Goal: Task Accomplishment & Management: Use online tool/utility

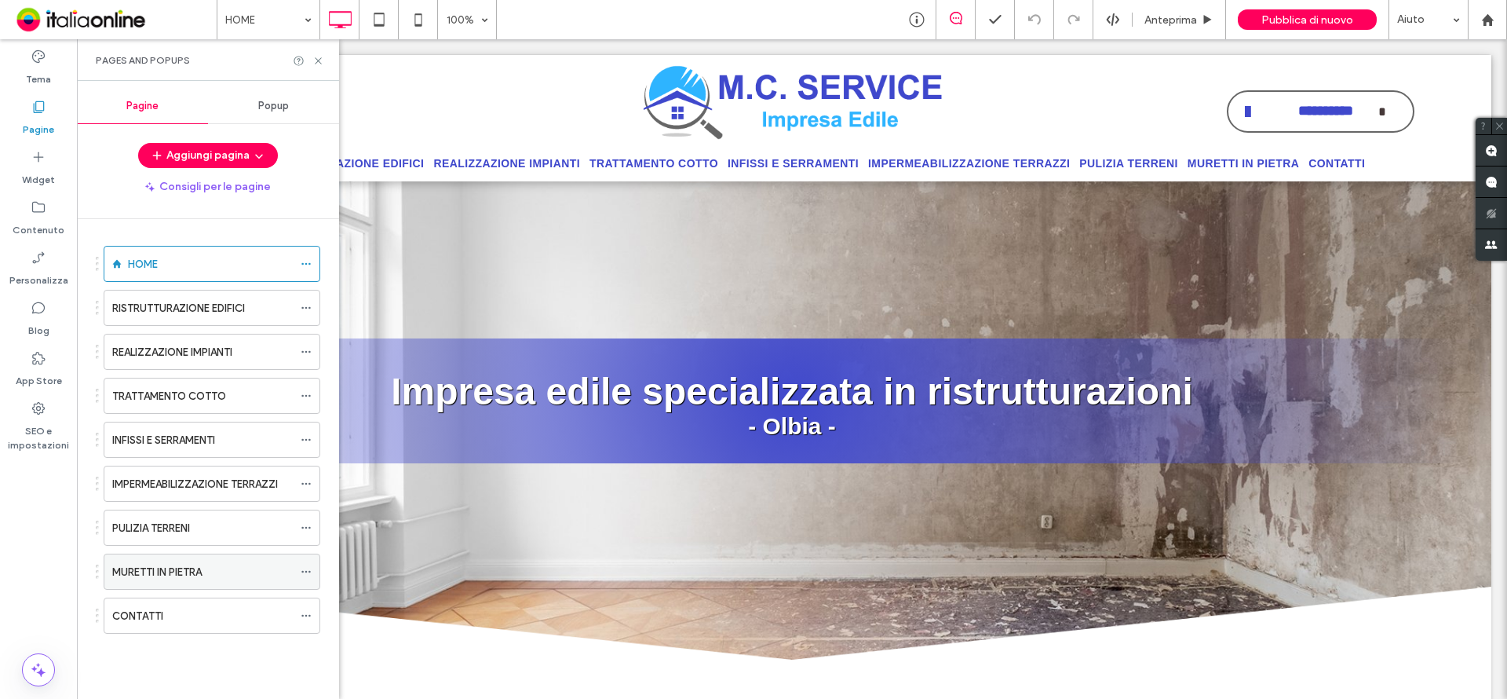
click at [131, 560] on div "MURETTI IN PIETRA" at bounding box center [202, 571] width 181 height 35
click at [319, 60] on icon at bounding box center [318, 61] width 12 height 12
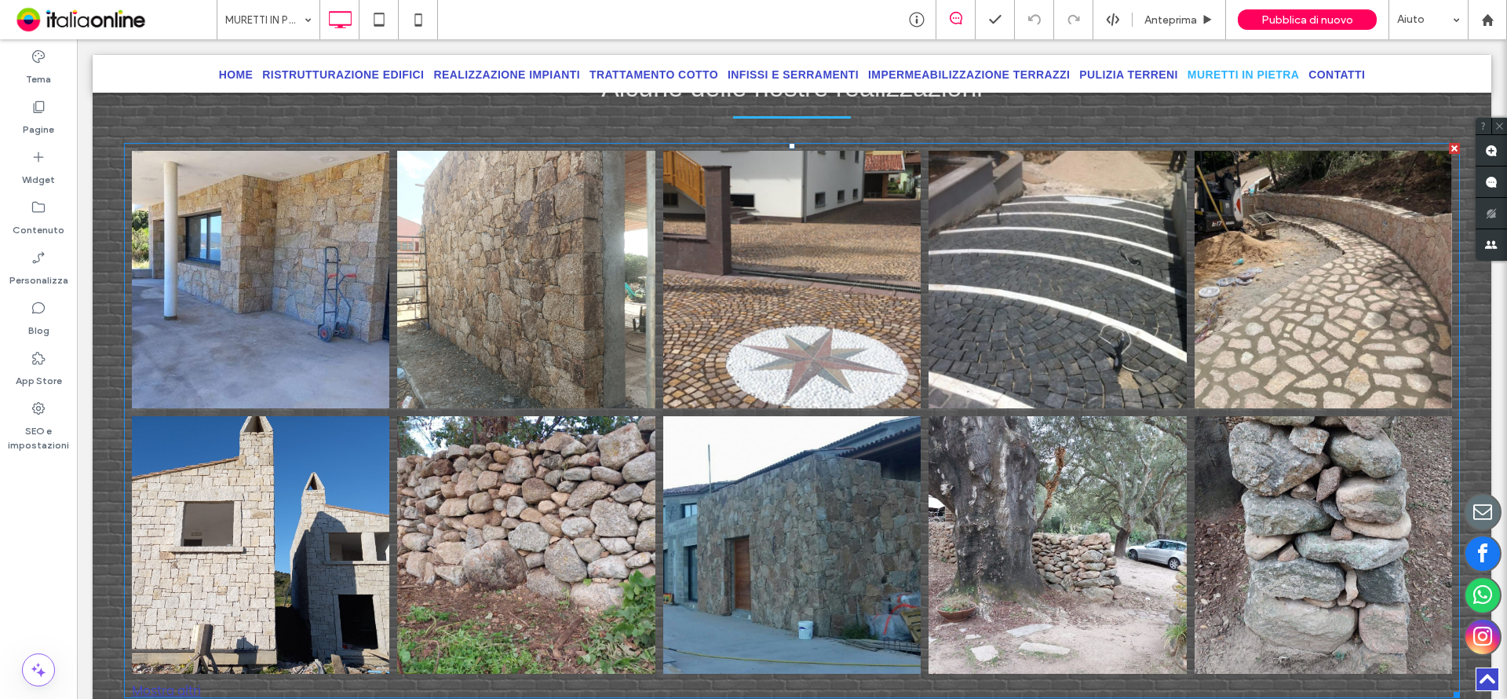
scroll to position [1256, 0]
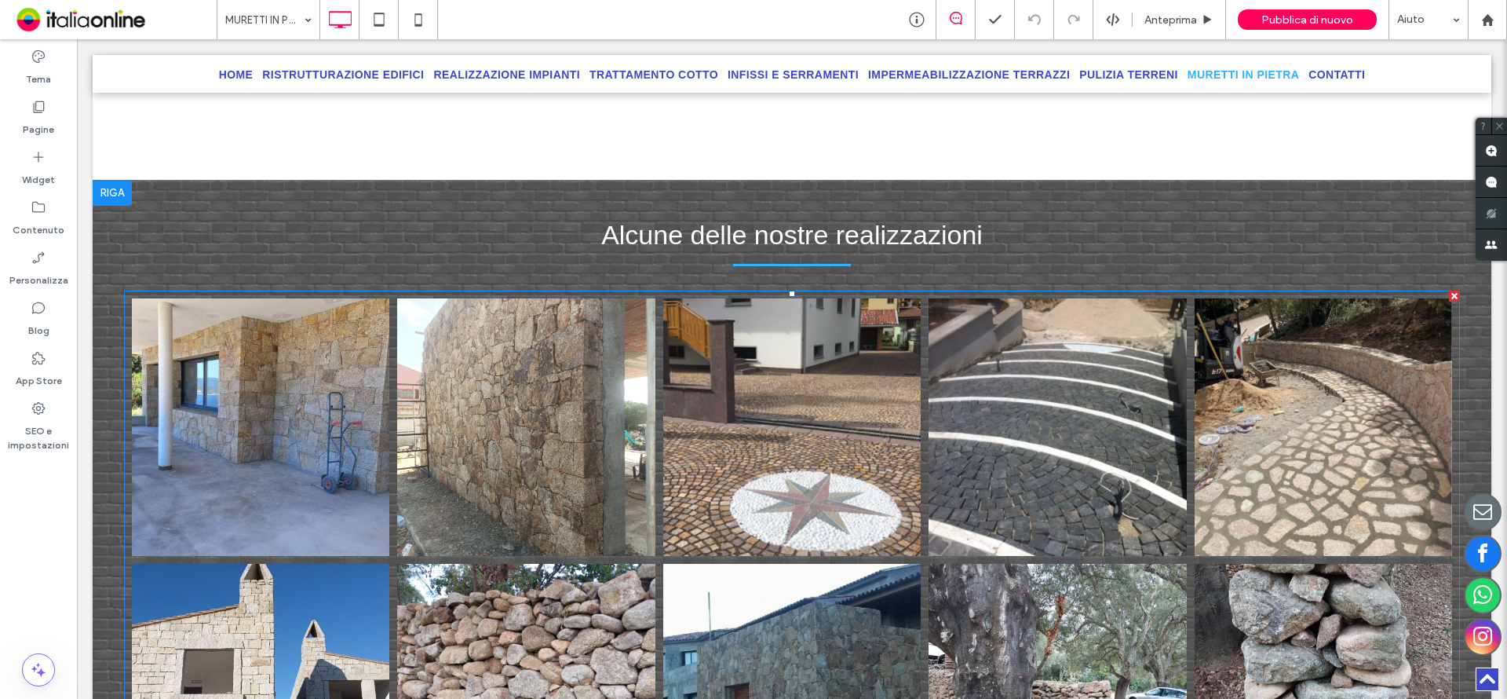
click at [366, 366] on link at bounding box center [260, 426] width 273 height 273
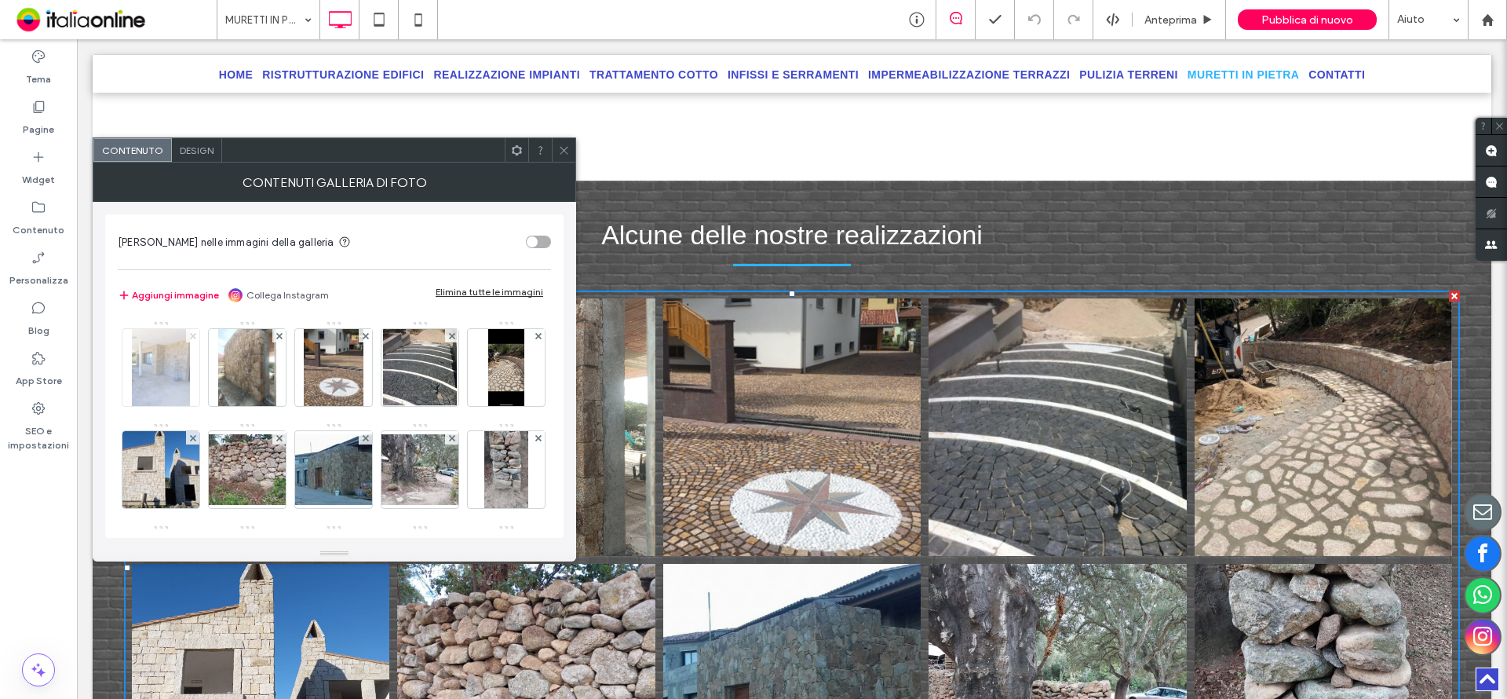
click at [191, 334] on use at bounding box center [192, 335] width 6 height 6
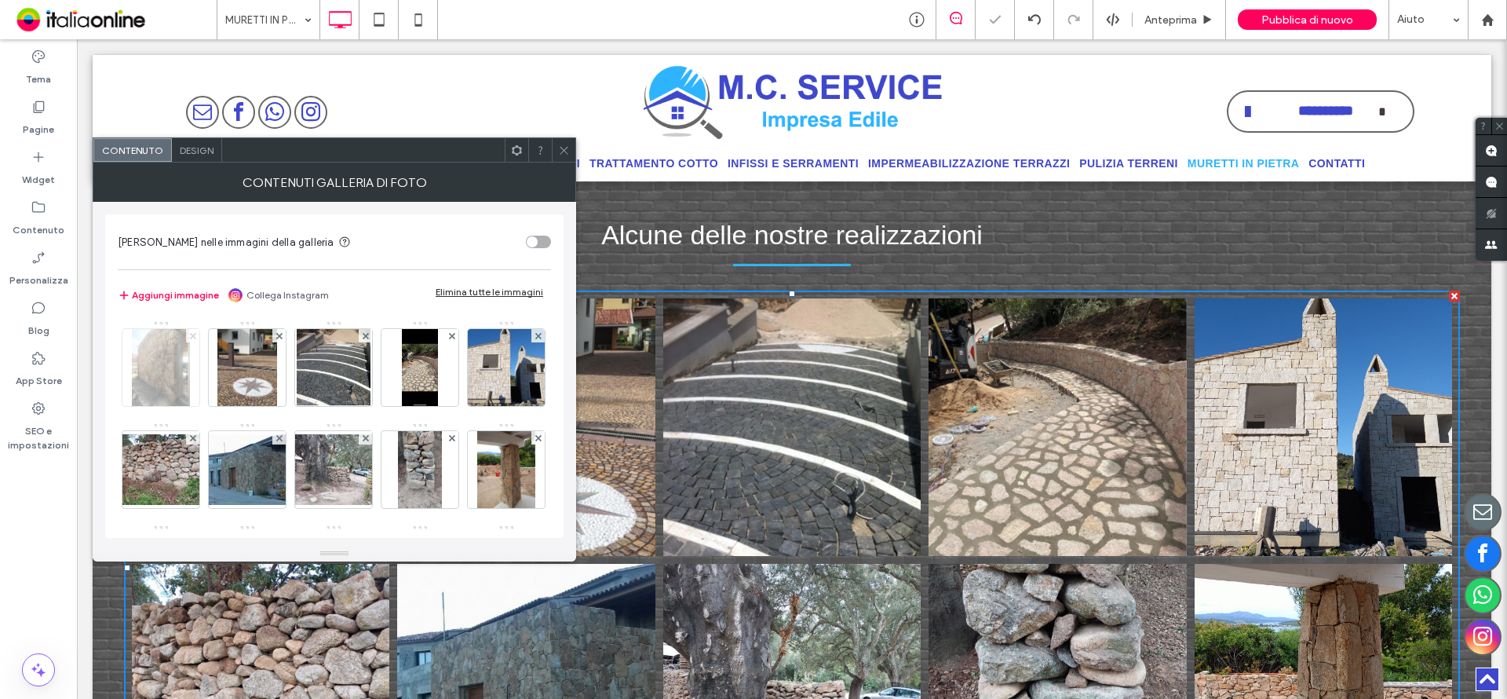
click at [190, 334] on icon at bounding box center [193, 336] width 6 height 6
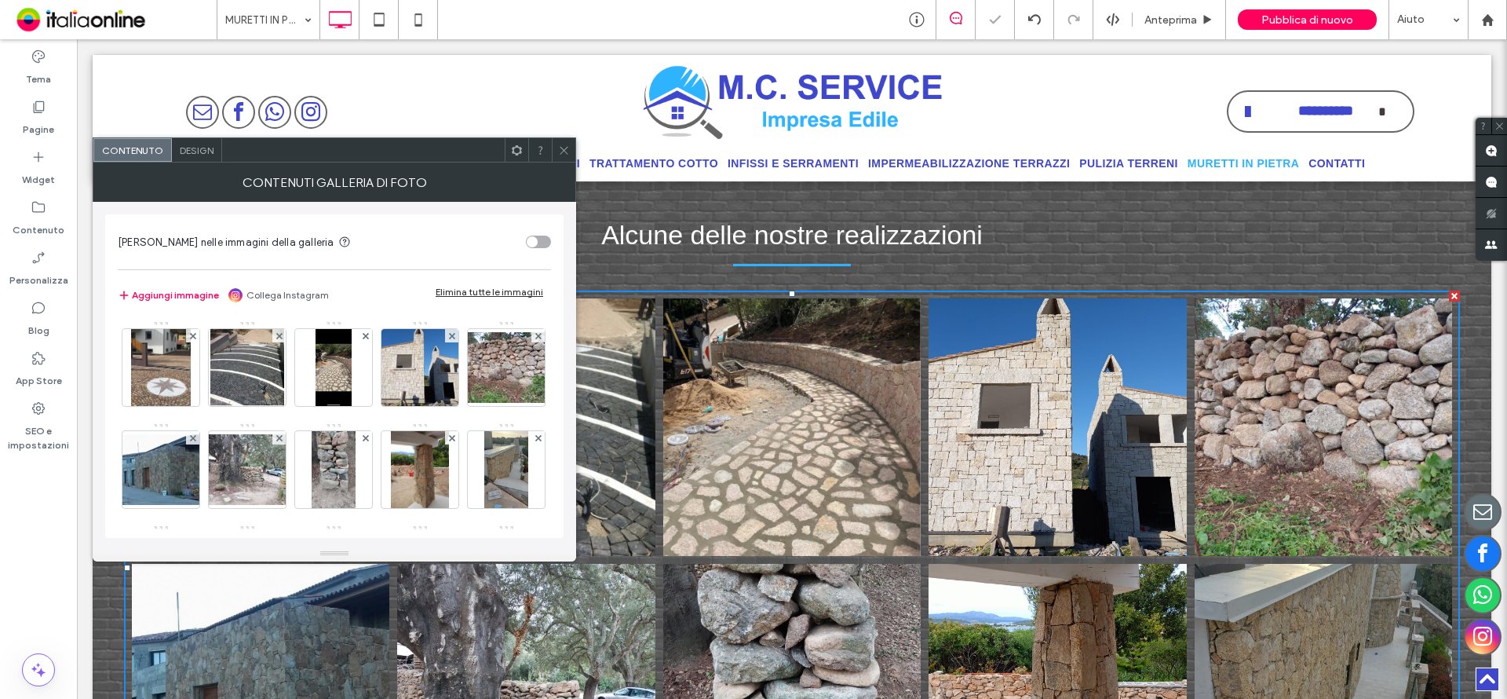
click at [567, 149] on icon at bounding box center [564, 150] width 12 height 12
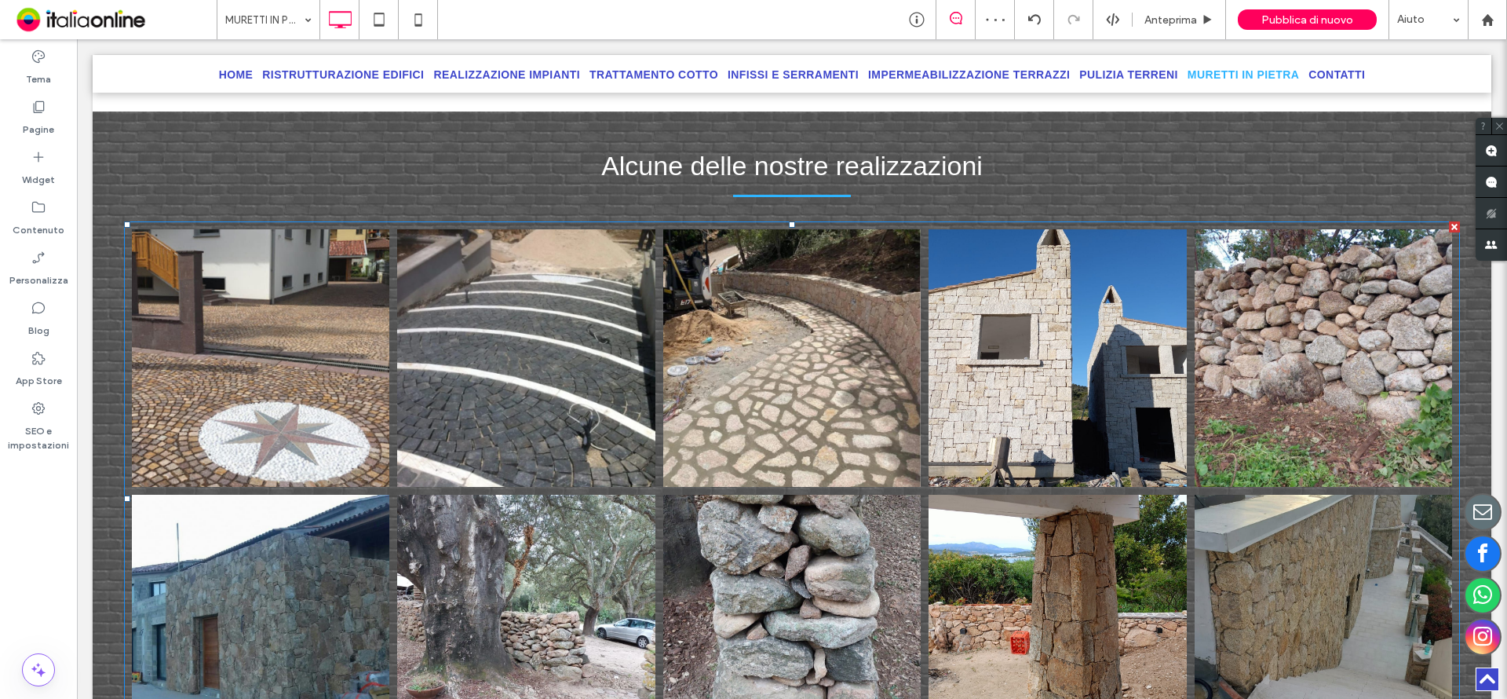
scroll to position [1413, 0]
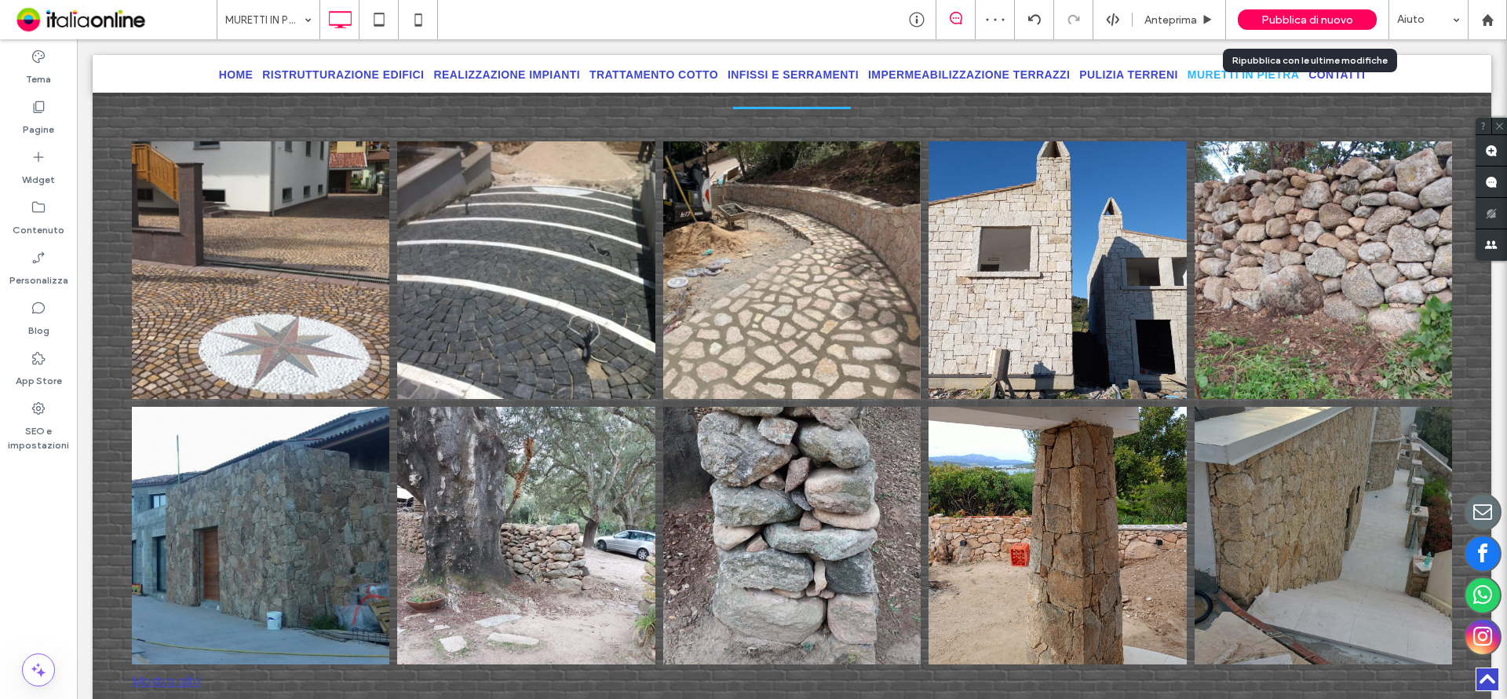
click at [1325, 20] on span "Pubblica di nuovo" at bounding box center [1307, 19] width 92 height 13
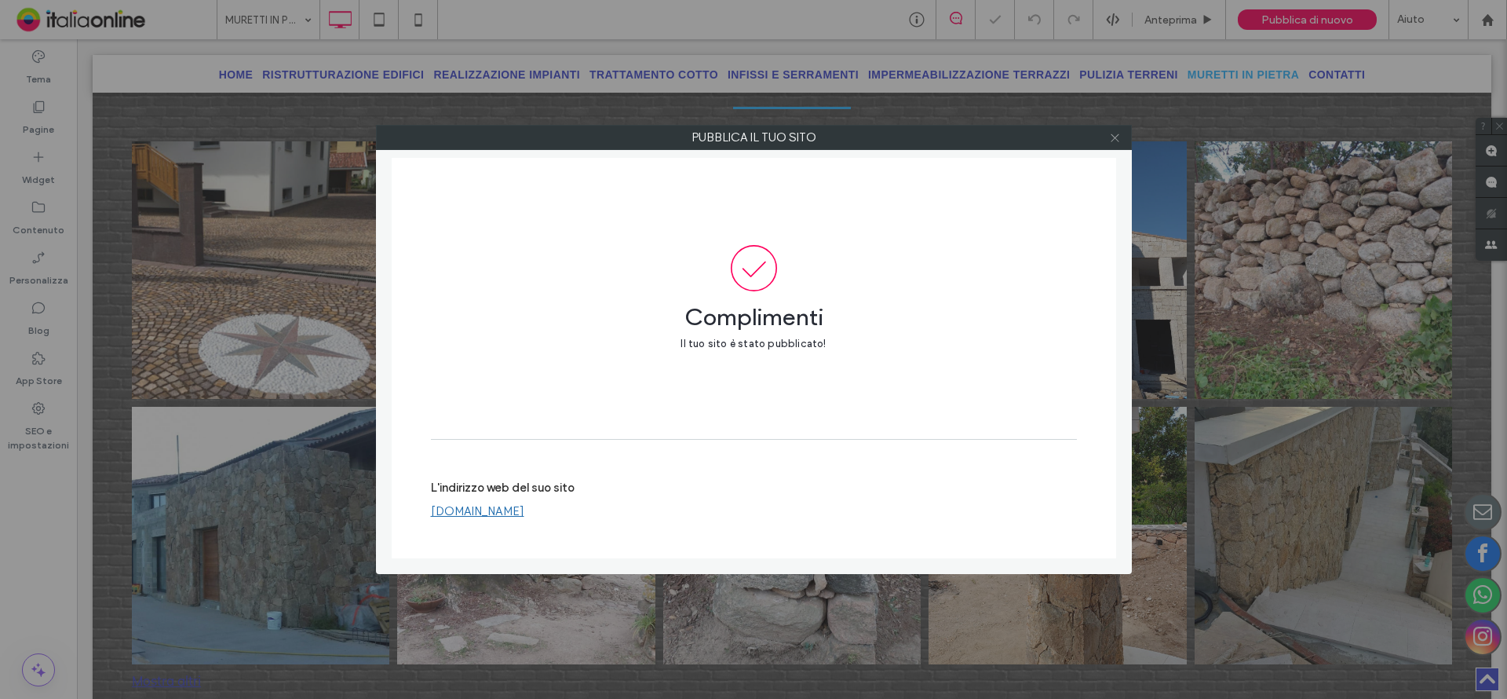
click at [1114, 139] on use at bounding box center [1115, 137] width 8 height 8
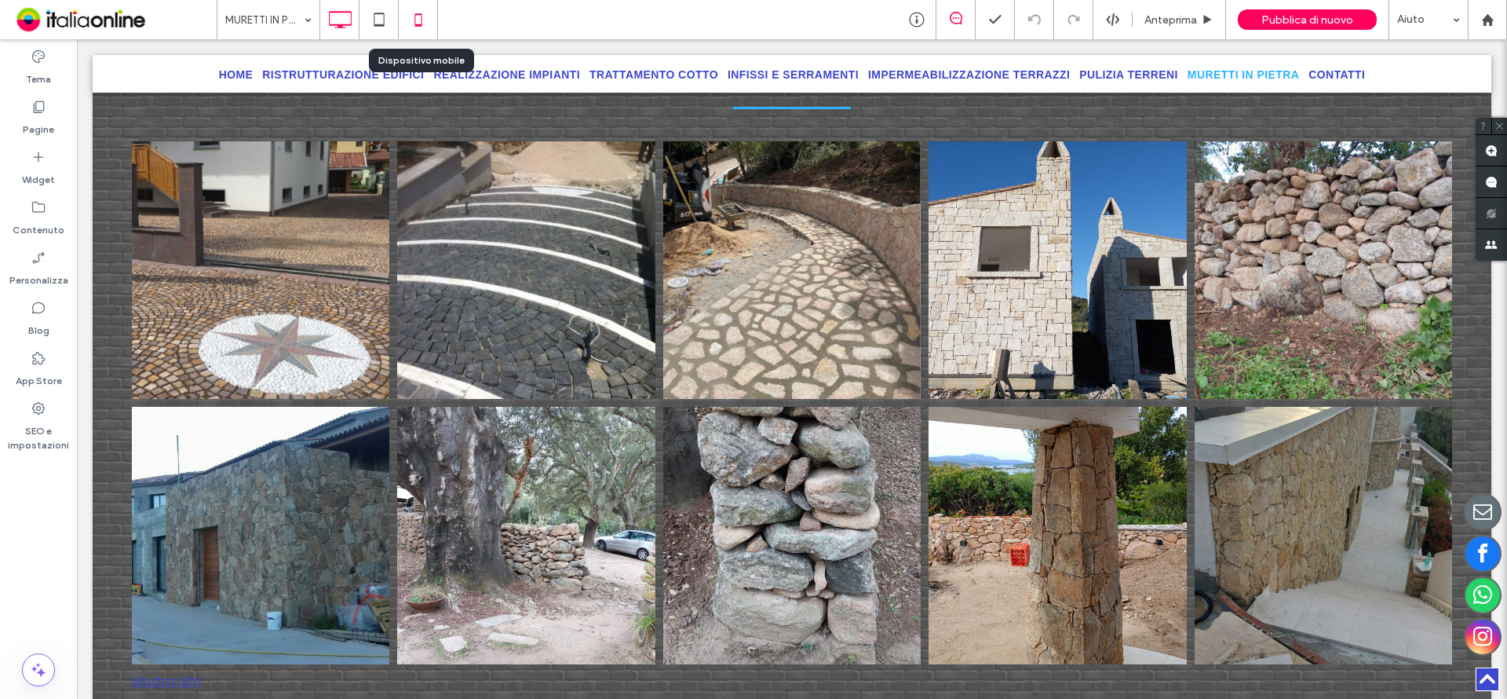
click at [417, 17] on icon at bounding box center [418, 19] width 31 height 31
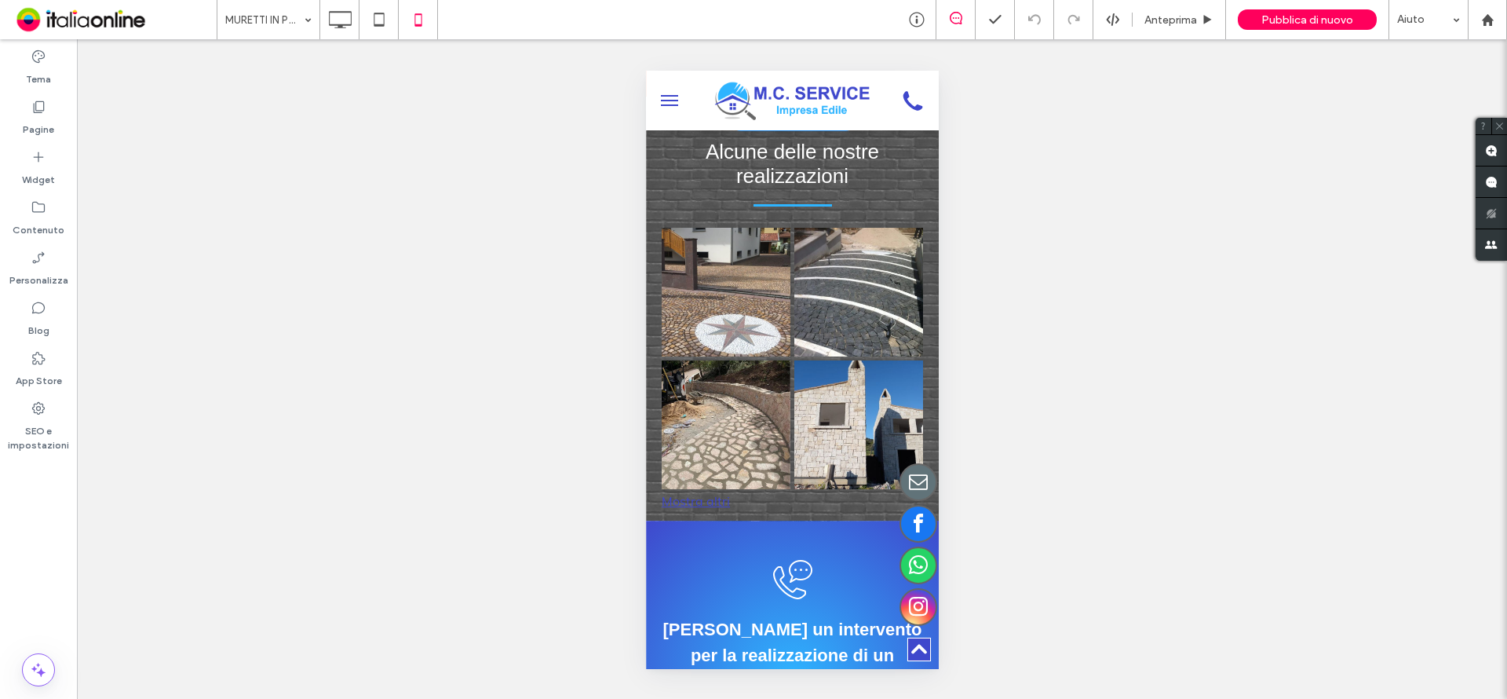
scroll to position [1334, 0]
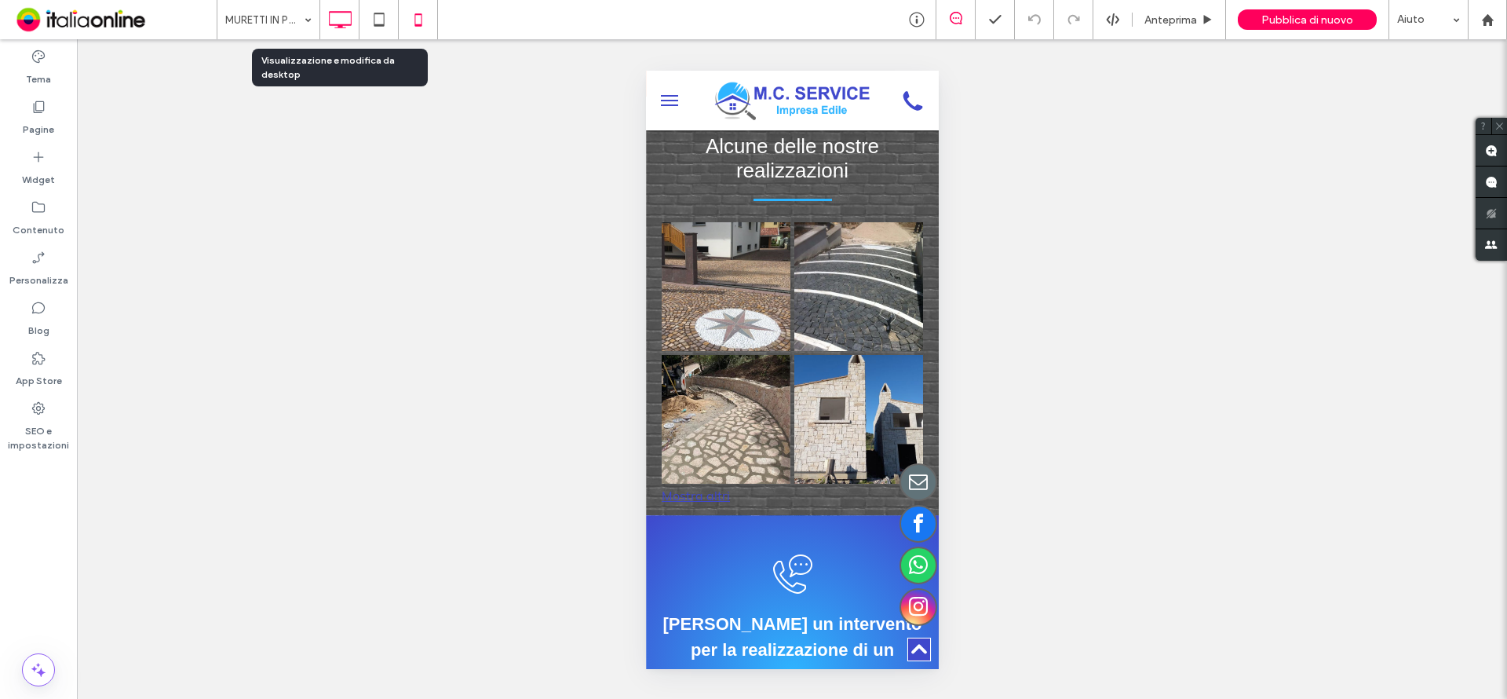
click at [338, 23] on icon at bounding box center [339, 19] width 31 height 31
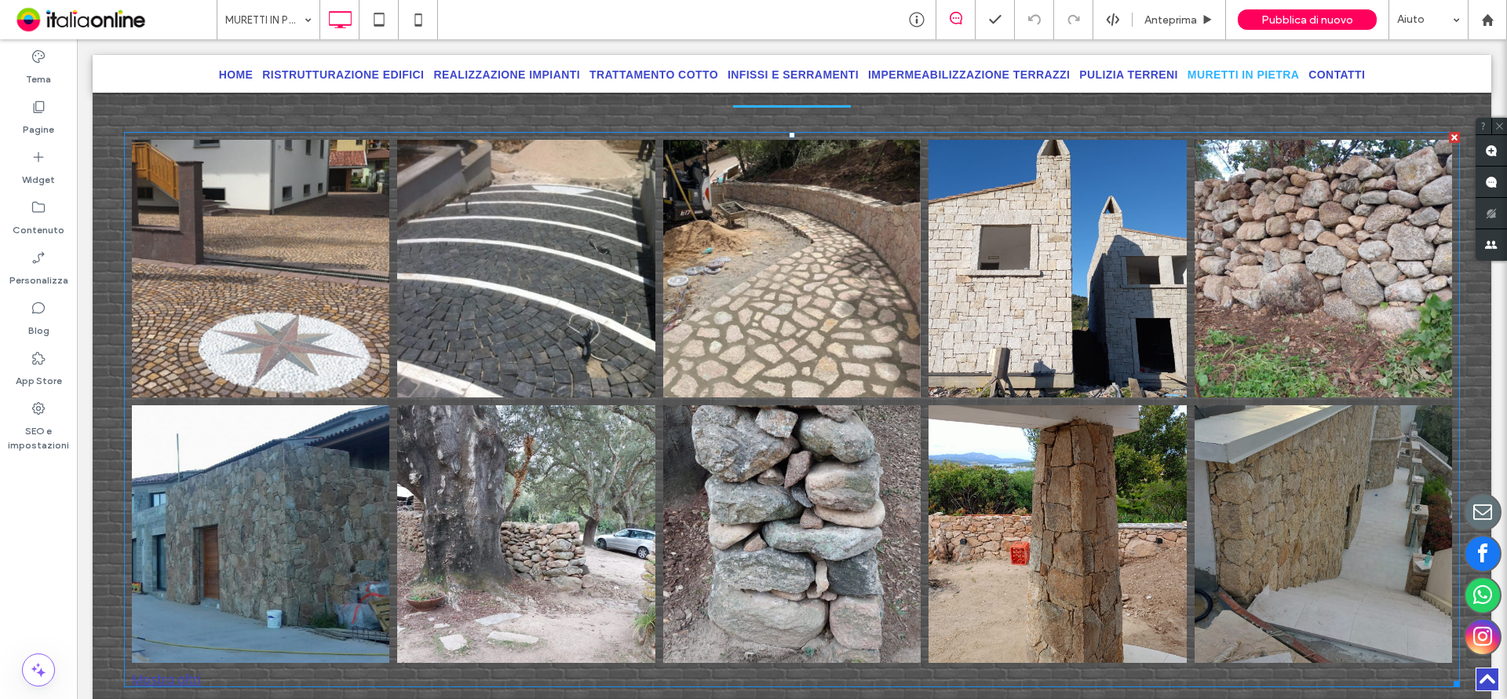
scroll to position [1413, 0]
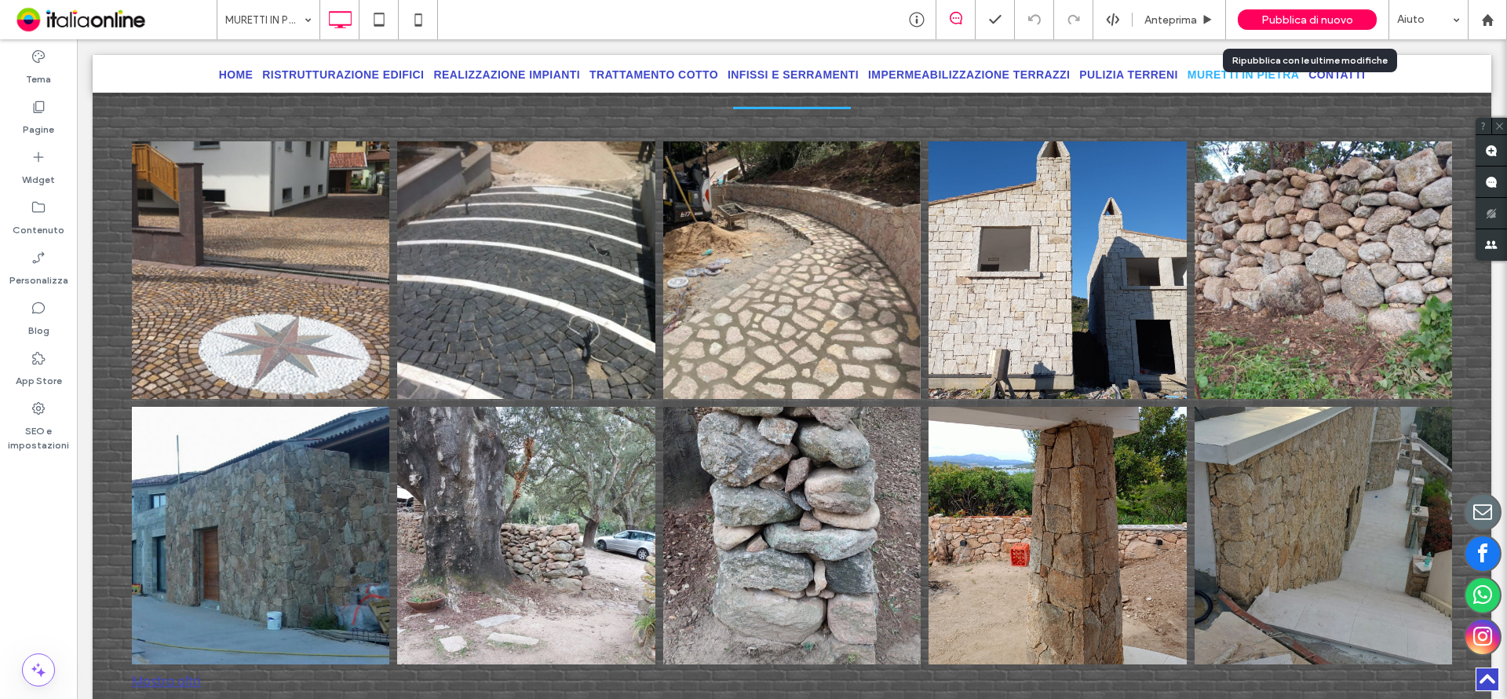
click at [1287, 20] on span "Pubblica di nuovo" at bounding box center [1307, 19] width 92 height 13
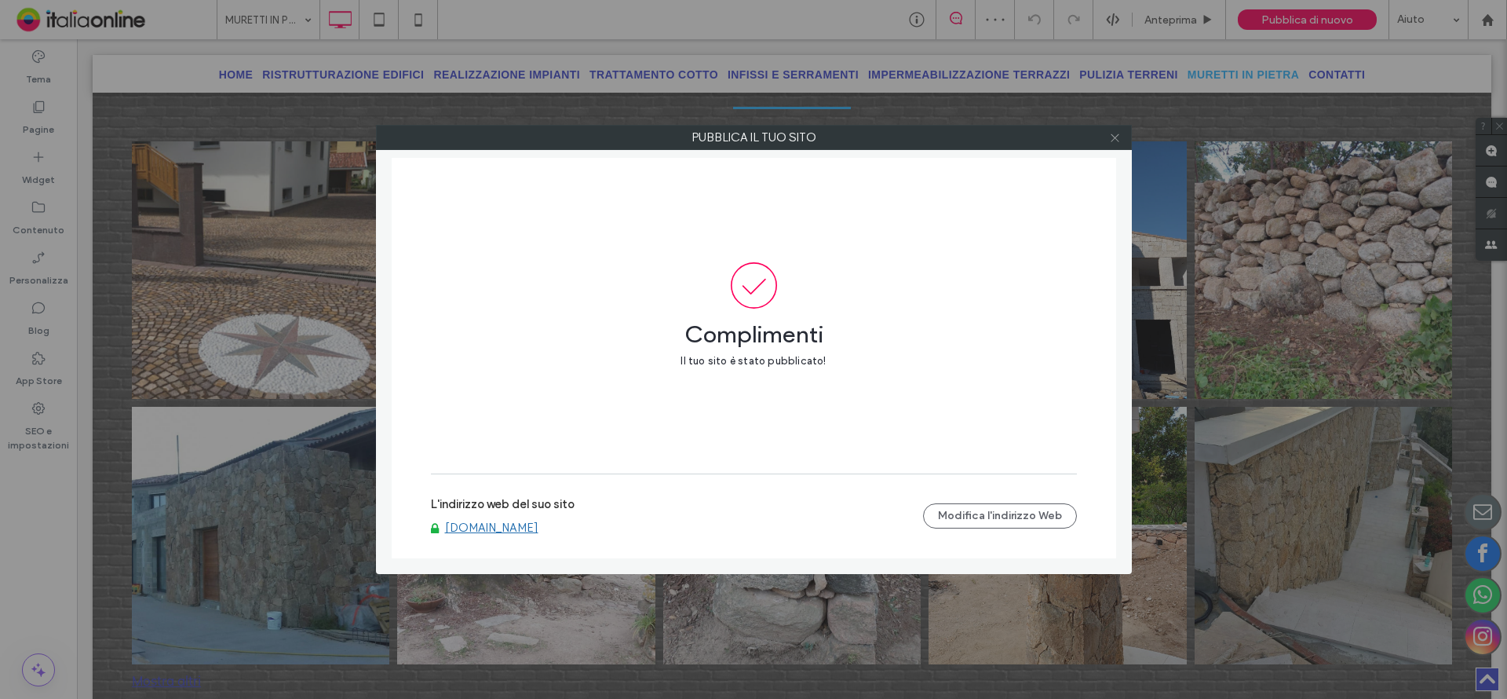
click at [1115, 140] on icon at bounding box center [1115, 138] width 12 height 12
